Goal: Task Accomplishment & Management: Manage account settings

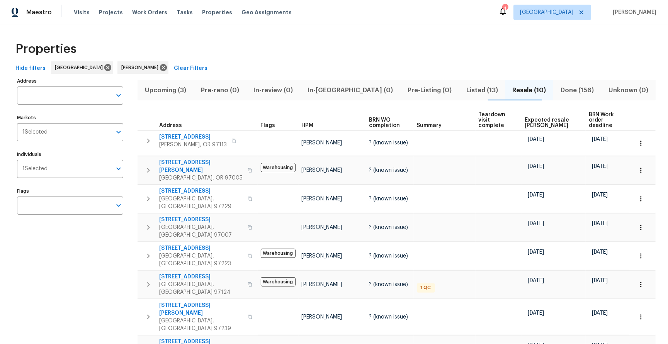
click at [175, 89] on span "Upcoming (3)" at bounding box center [165, 90] width 47 height 11
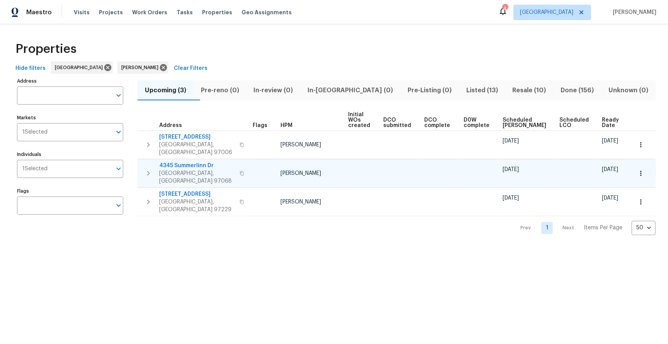
click at [640, 171] on icon "button" at bounding box center [640, 173] width 1 height 5
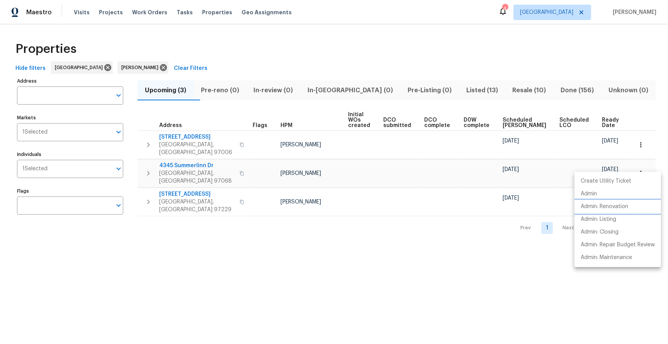
click at [602, 207] on p "Admin: Renovation" at bounding box center [603, 207] width 47 height 8
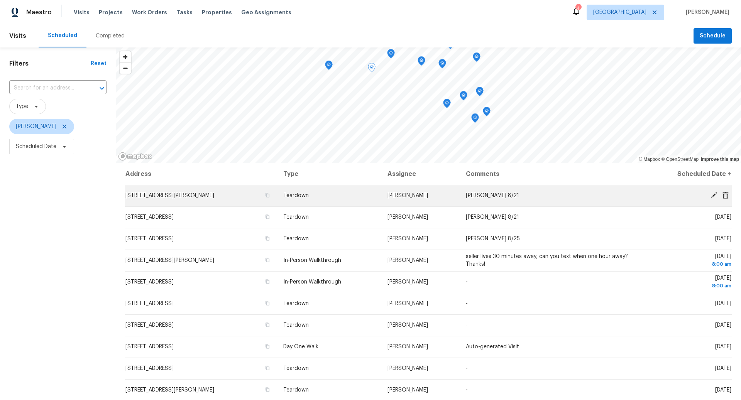
click at [714, 193] on icon at bounding box center [714, 195] width 7 height 7
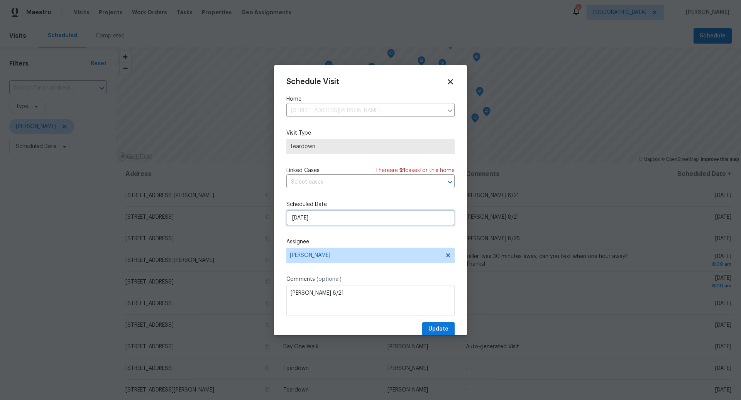
click at [369, 217] on input "[DATE]" at bounding box center [371, 217] width 168 height 15
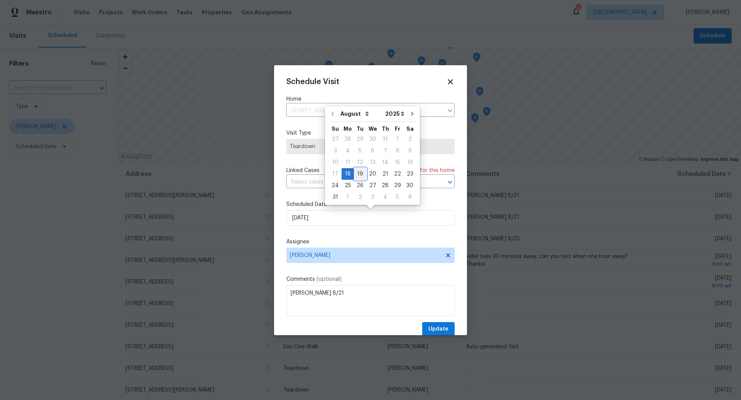
click at [358, 176] on div "19" at bounding box center [360, 174] width 12 height 11
type input "[DATE]"
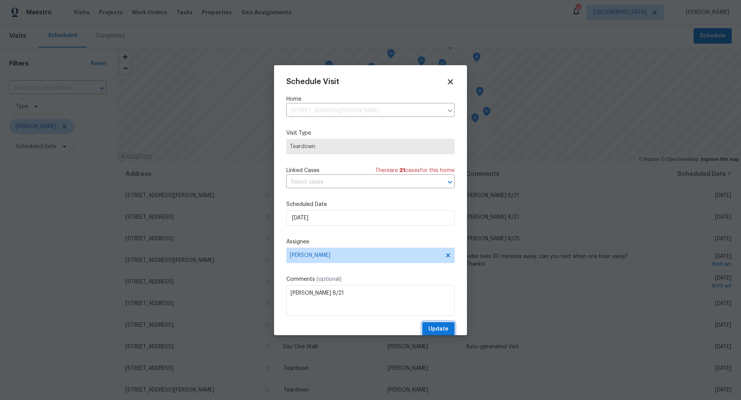
click at [438, 327] on span "Update" at bounding box center [439, 330] width 20 height 10
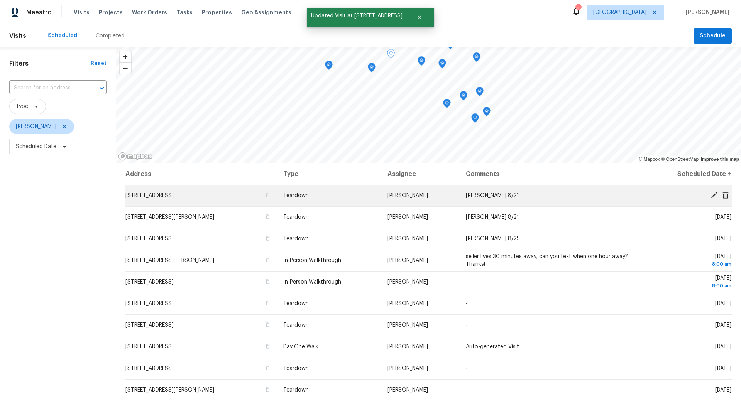
click at [714, 194] on icon at bounding box center [714, 195] width 6 height 6
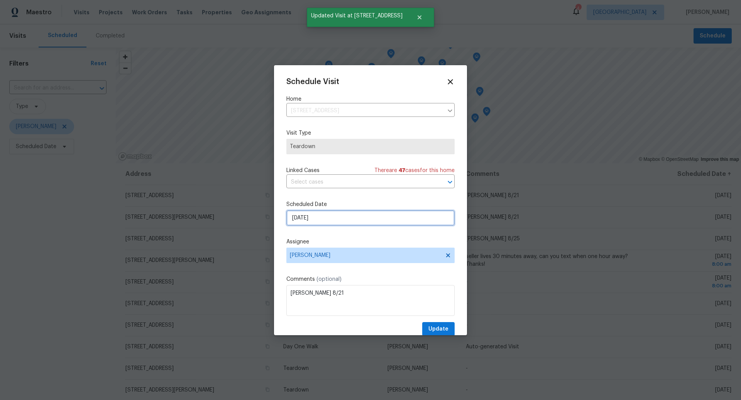
click at [377, 220] on input "[DATE]" at bounding box center [371, 217] width 168 height 15
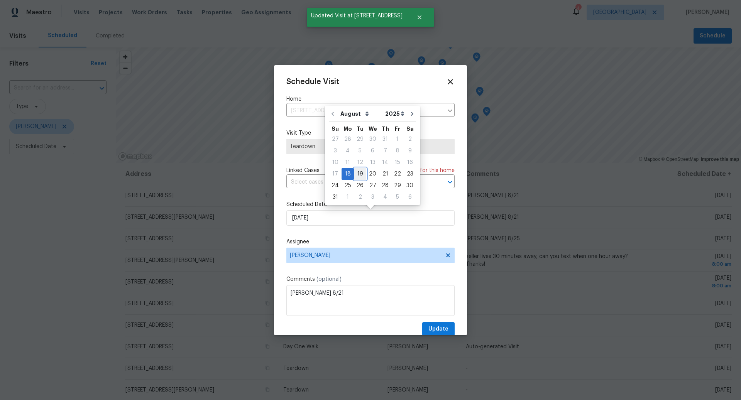
click at [358, 173] on div "19" at bounding box center [360, 174] width 12 height 11
type input "[DATE]"
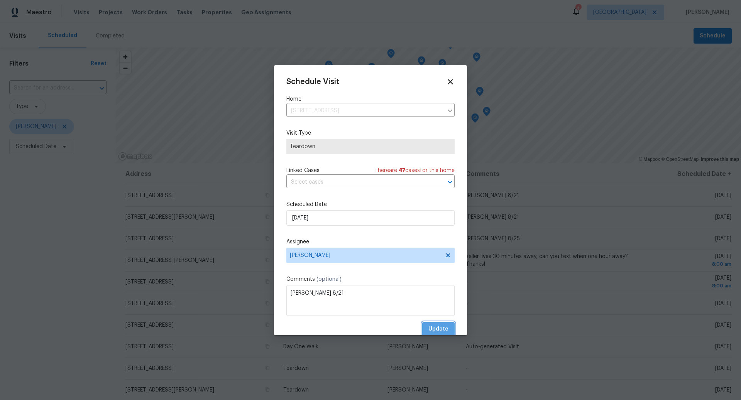
click at [437, 327] on span "Update" at bounding box center [439, 330] width 20 height 10
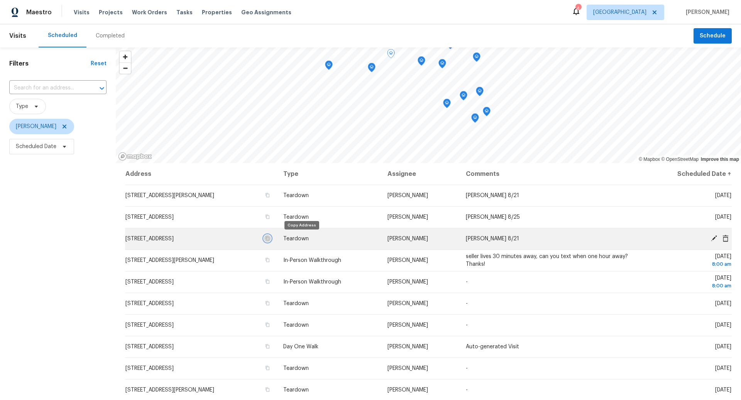
click at [270, 238] on icon "button" at bounding box center [267, 238] width 5 height 5
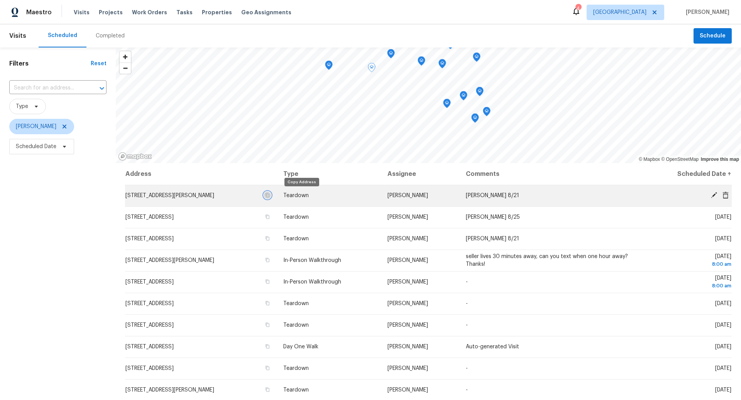
click at [270, 196] on icon "button" at bounding box center [267, 195] width 5 height 5
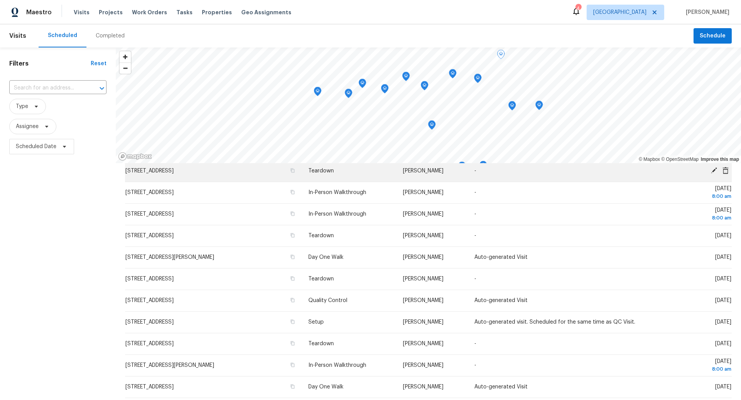
scroll to position [83, 0]
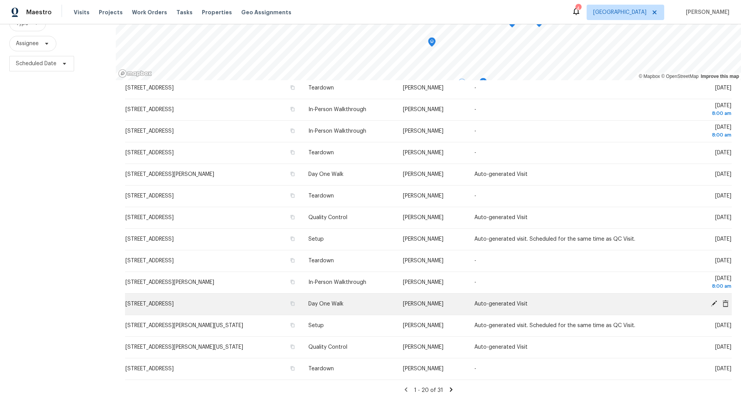
click at [713, 305] on icon at bounding box center [714, 304] width 6 height 6
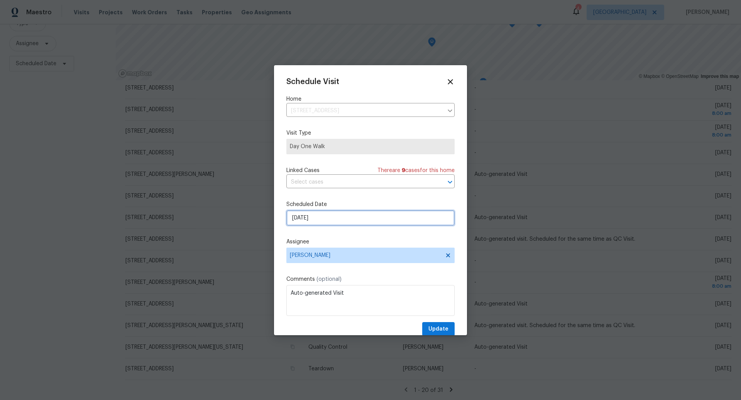
click at [382, 219] on input "9/2/2025" at bounding box center [371, 217] width 168 height 15
select select "8"
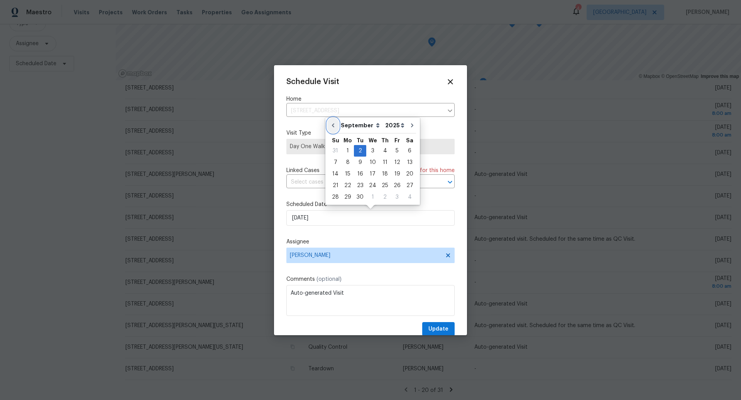
click at [334, 125] on icon "Go to previous month" at bounding box center [333, 125] width 6 height 6
type input "[DATE]"
select select "7"
click at [361, 184] on div "26" at bounding box center [360, 185] width 12 height 11
type input "8/26/2025"
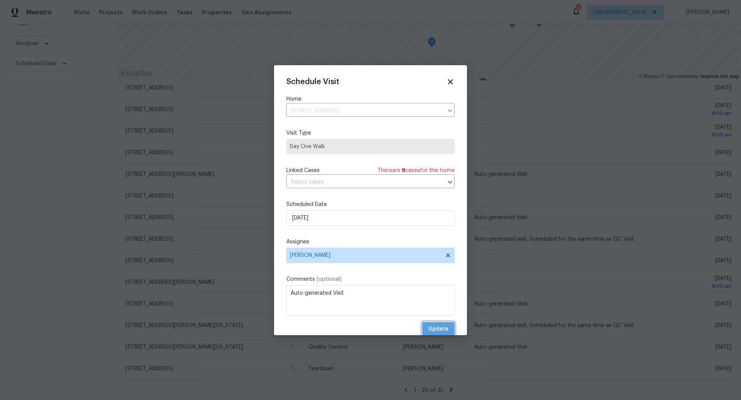
click at [437, 327] on span "Update" at bounding box center [439, 330] width 20 height 10
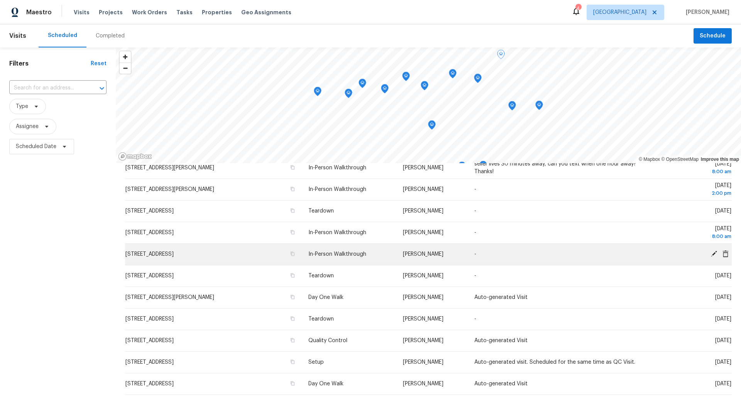
scroll to position [154, 0]
